Goal: Information Seeking & Learning: Find specific page/section

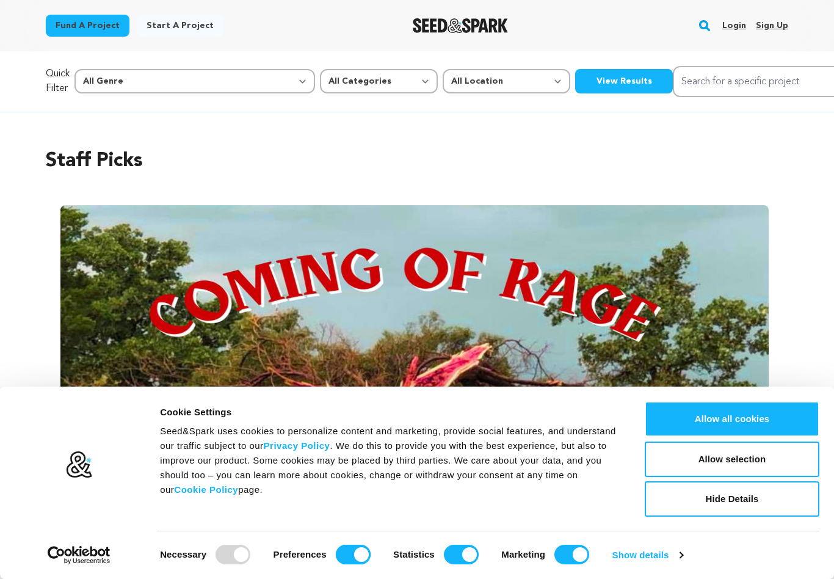
click at [348, 550] on input "Preferences" at bounding box center [353, 554] width 35 height 20
checkbox input "false"
click at [451, 558] on input "Statistics" at bounding box center [461, 554] width 35 height 20
checkbox input "false"
click at [558, 557] on input "Marketing" at bounding box center [571, 554] width 35 height 20
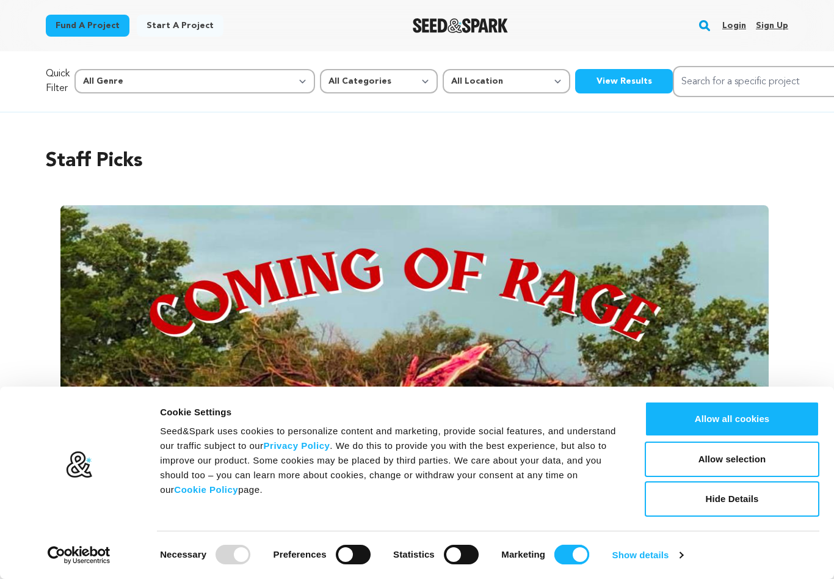
checkbox input "false"
click at [745, 455] on button "Allow selection" at bounding box center [731, 458] width 175 height 35
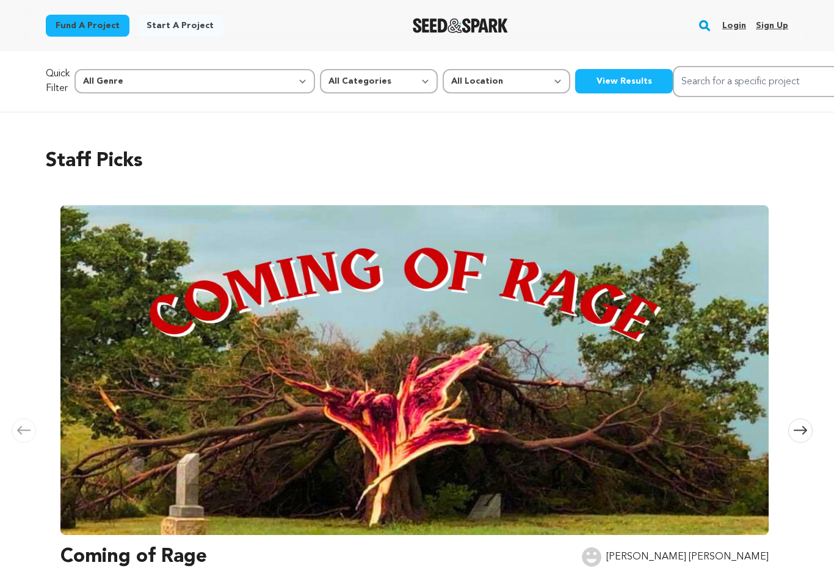
click at [813, 231] on div "Staff Picks Carousel Skip to previous slide page Carousel Coming of Rage Adrian…" at bounding box center [417, 391] width 834 height 558
click at [673, 84] on input "Search for a specific project" at bounding box center [764, 81] width 183 height 31
type input "Tony white"
click at [833, 81] on button "Search" at bounding box center [841, 80] width 15 height 15
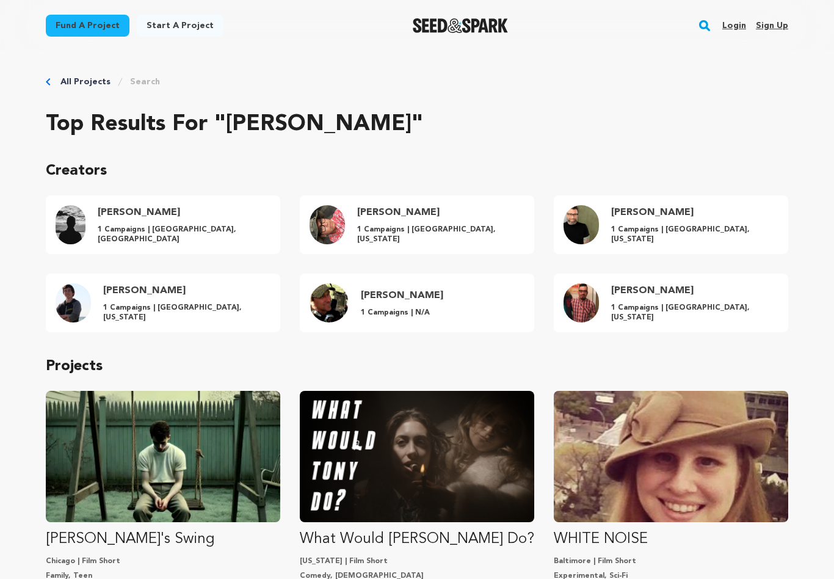
click at [786, 309] on link "Tony Mendoza 1 Campaigns | Chicago, Illinois" at bounding box center [671, 302] width 234 height 59
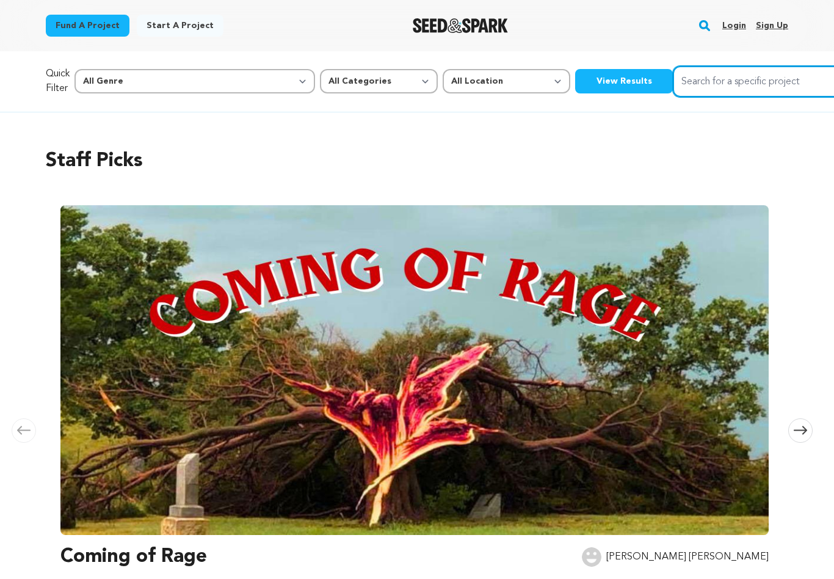
click at [673, 91] on input "Search for a specific project" at bounding box center [764, 81] width 183 height 31
click at [833, 81] on button "Search" at bounding box center [841, 80] width 15 height 15
click at [673, 82] on input "Book of 12" at bounding box center [764, 81] width 183 height 31
type input "Bookof12"
click at [833, 81] on button "Search" at bounding box center [841, 80] width 15 height 15
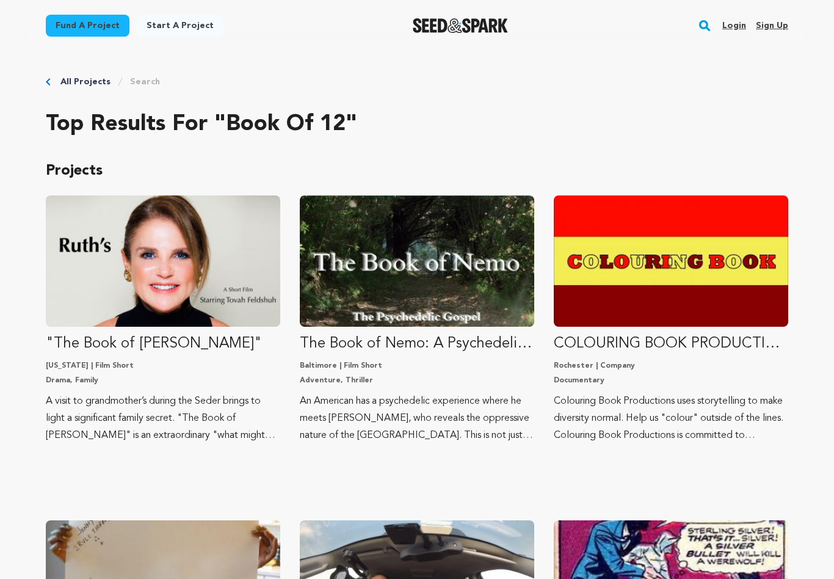
click at [54, 87] on div "All Projects Search" at bounding box center [417, 82] width 742 height 12
click at [150, 82] on link "Search" at bounding box center [145, 82] width 30 height 12
click at [139, 79] on link "Search" at bounding box center [145, 82] width 30 height 12
